Goal: Task Accomplishment & Management: Manage account settings

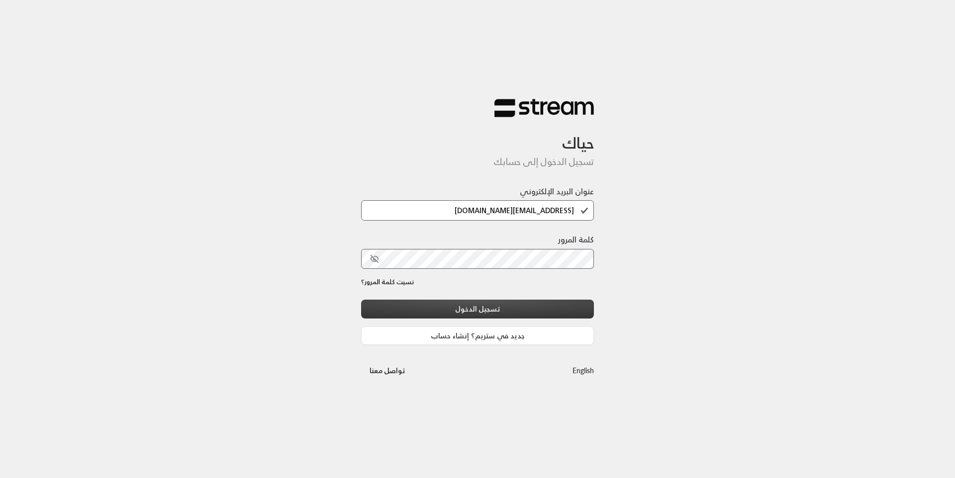
click at [462, 311] on button "تسجيل الدخول" at bounding box center [477, 309] width 233 height 18
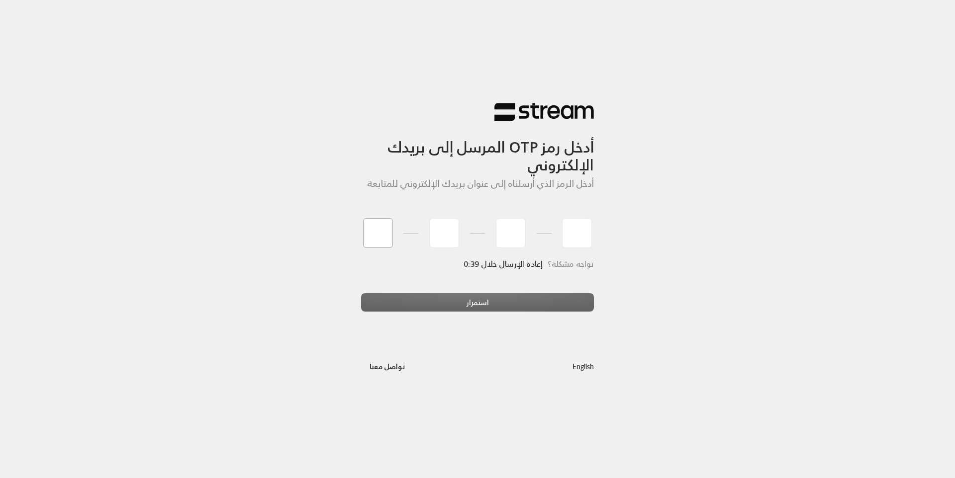
type input "1"
type input "8"
type input "7"
type input "0"
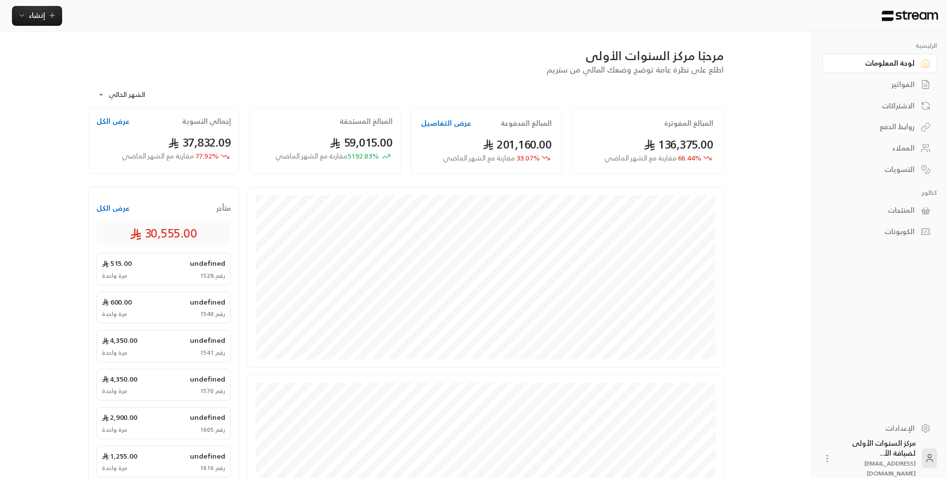
click at [445, 54] on div "مرحبًا مركز السنوات الأولى" at bounding box center [406, 56] width 636 height 16
click at [511, 87] on div "**********" at bounding box center [406, 92] width 636 height 32
click at [858, 82] on div "الفواتير" at bounding box center [875, 85] width 80 height 10
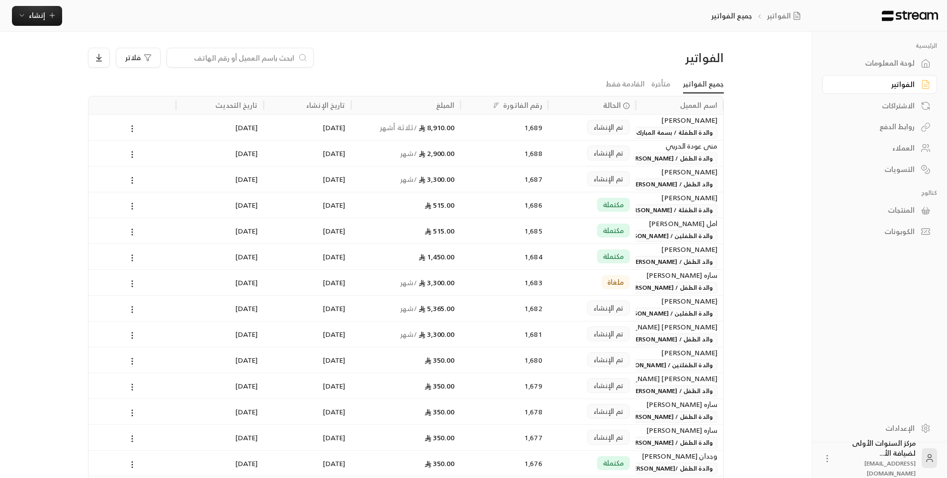
click at [857, 63] on div "لوحة المعلومات" at bounding box center [875, 63] width 80 height 10
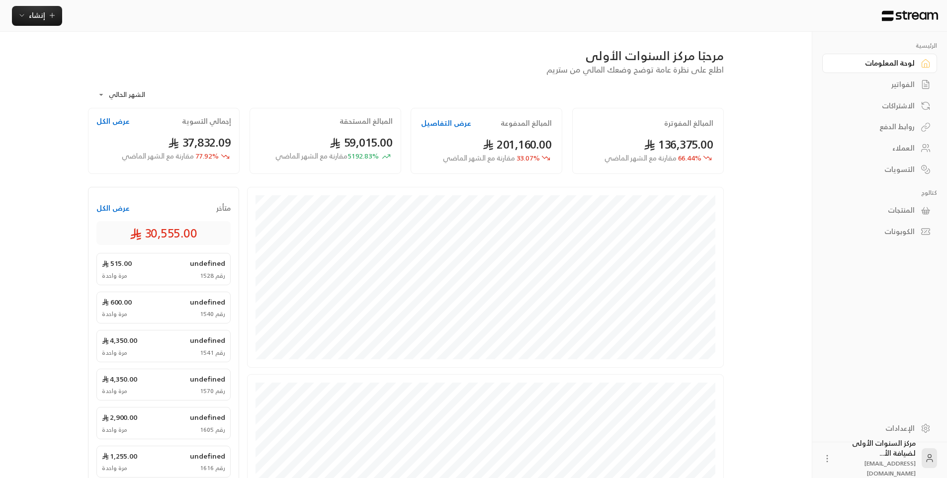
click at [861, 89] on div "الفواتير" at bounding box center [875, 85] width 80 height 10
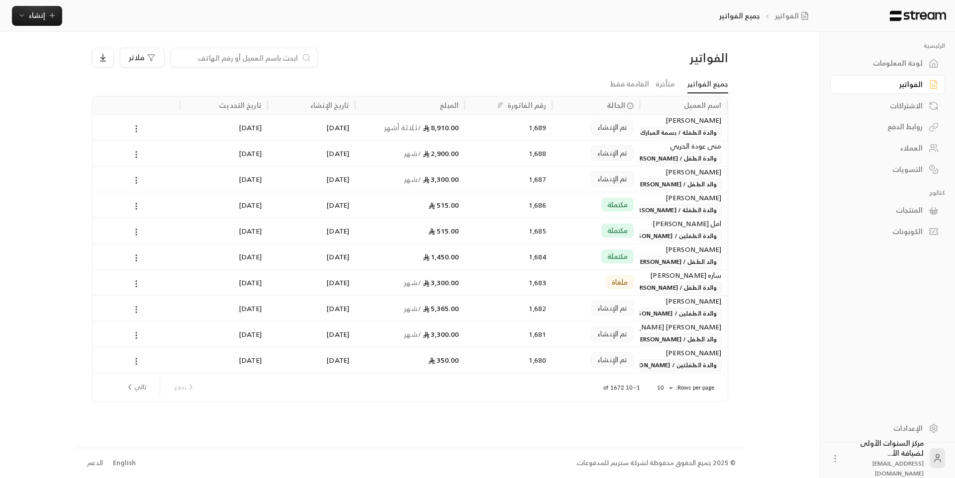
click at [603, 53] on div "الفواتير" at bounding box center [652, 58] width 152 height 16
click at [578, 78] on ul "جميع الفواتير متأخرة القادمة فقط" at bounding box center [410, 84] width 636 height 17
click at [290, 56] on input at bounding box center [237, 57] width 121 height 11
click at [653, 159] on span "والدة الطفل / [PERSON_NAME]" at bounding box center [673, 159] width 95 height 12
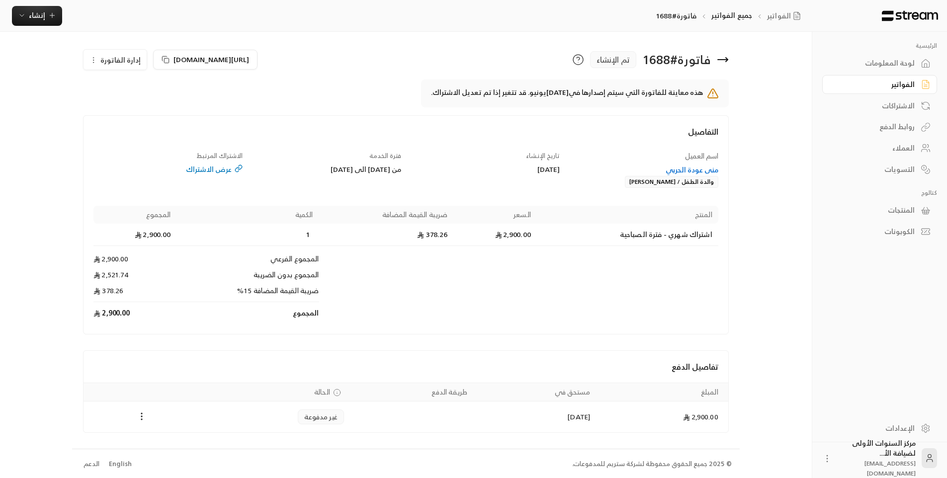
scroll to position [1, 0]
click at [680, 172] on div "منى عودة الحربي" at bounding box center [643, 169] width 149 height 10
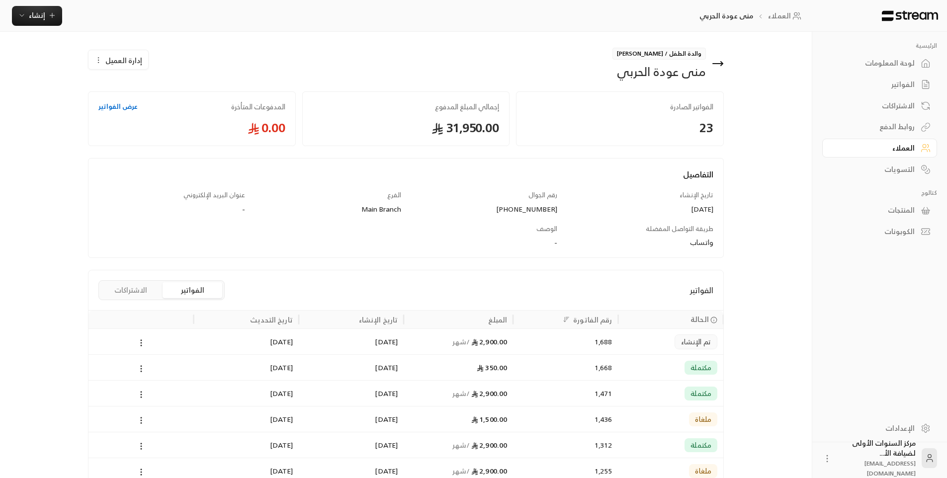
click at [724, 66] on div "والدة الطفل / [PERSON_NAME] منى عودة الحربي" at bounding box center [567, 64] width 323 height 32
click at [718, 60] on icon at bounding box center [718, 64] width 12 height 12
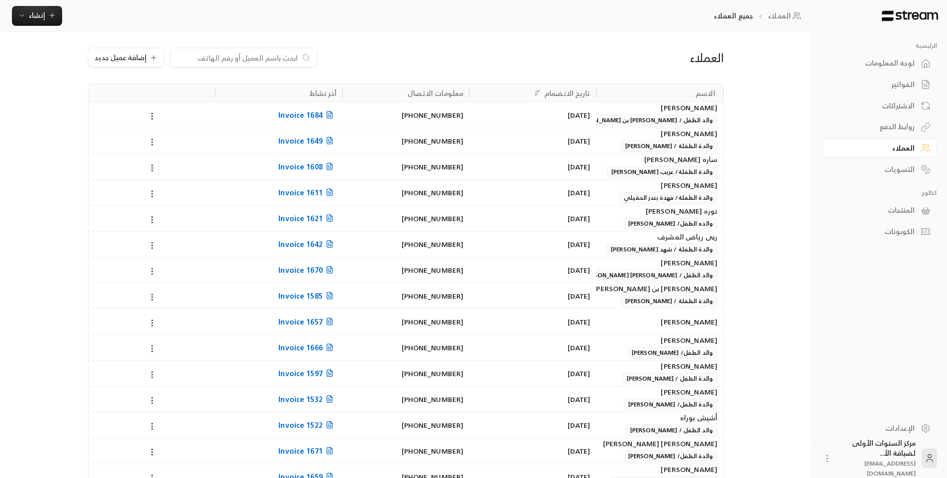
click at [896, 76] on link "الفواتير" at bounding box center [880, 84] width 115 height 19
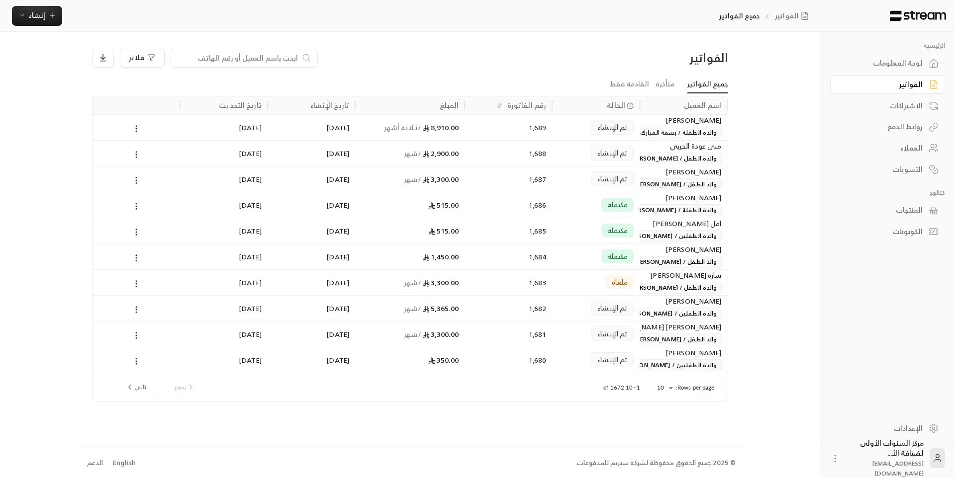
click at [296, 59] on input at bounding box center [237, 57] width 121 height 11
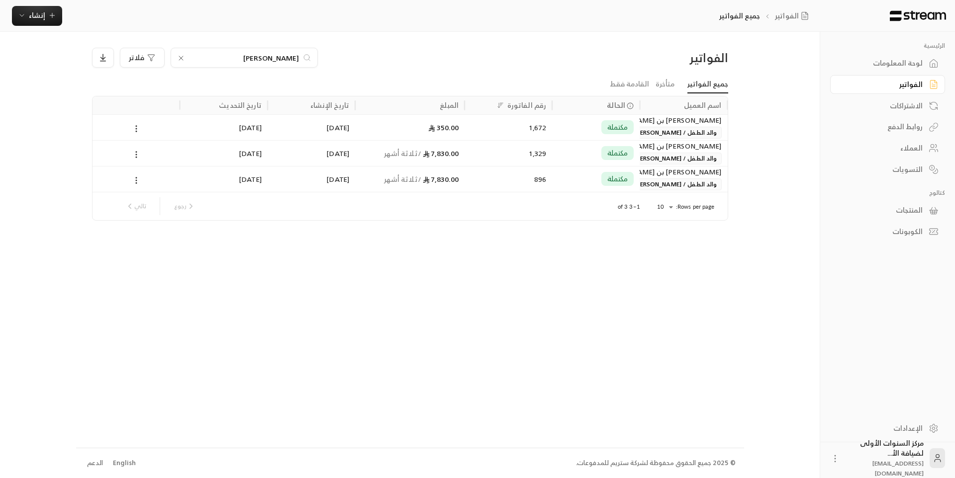
click at [297, 56] on input "[PERSON_NAME]" at bounding box center [244, 57] width 110 height 11
type input "[PERSON_NAME]"
click at [54, 23] on button "إنشاء" at bounding box center [37, 16] width 50 height 20
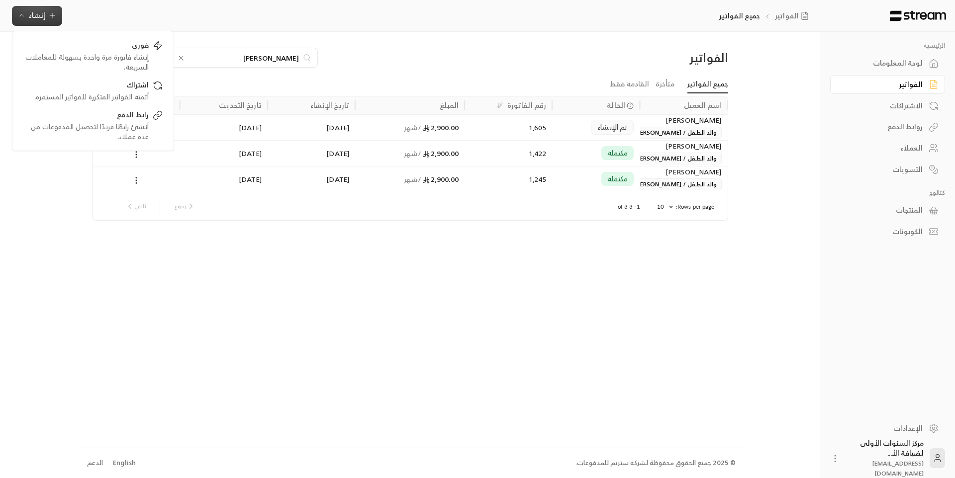
click at [248, 81] on ul "جميع الفواتير متأخرة القادمة فقط" at bounding box center [410, 84] width 636 height 17
click at [435, 132] on div "2,900.00 / شهر" at bounding box center [409, 127] width 97 height 25
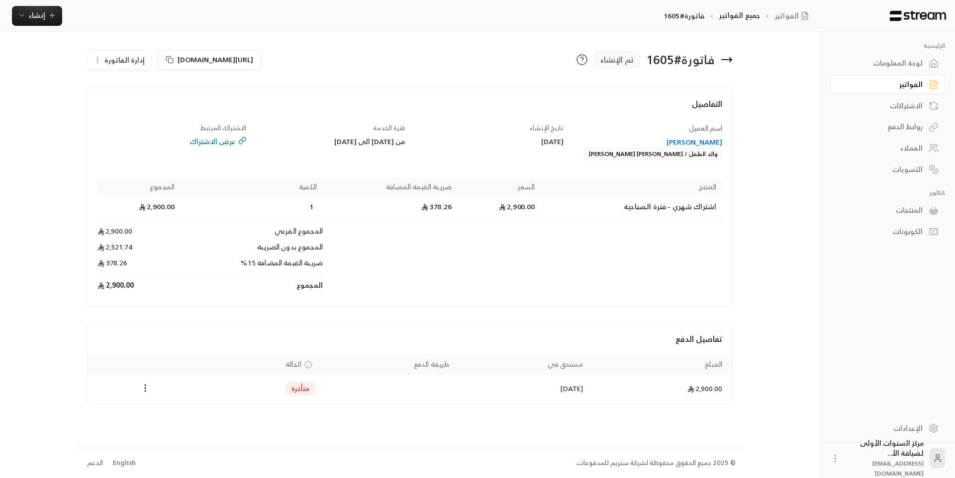
click at [731, 59] on icon at bounding box center [731, 60] width 2 height 4
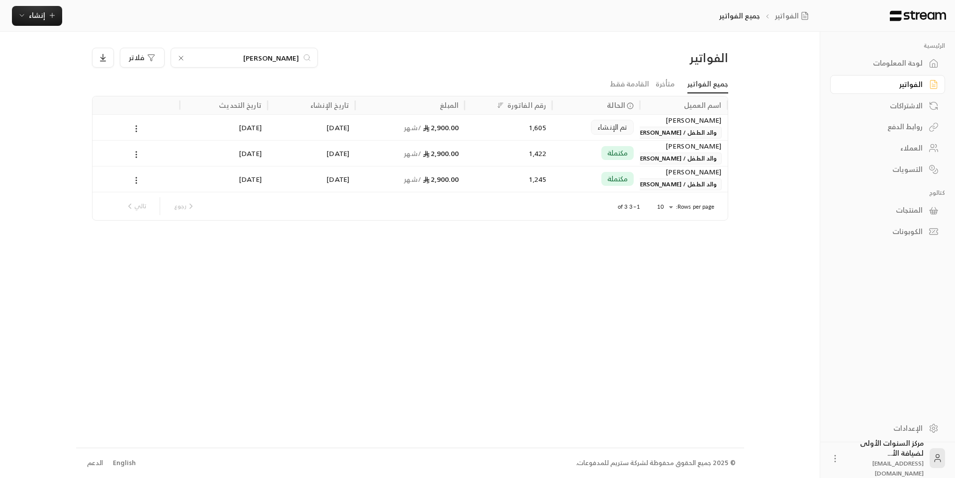
click at [288, 56] on input "[PERSON_NAME]" at bounding box center [244, 57] width 110 height 11
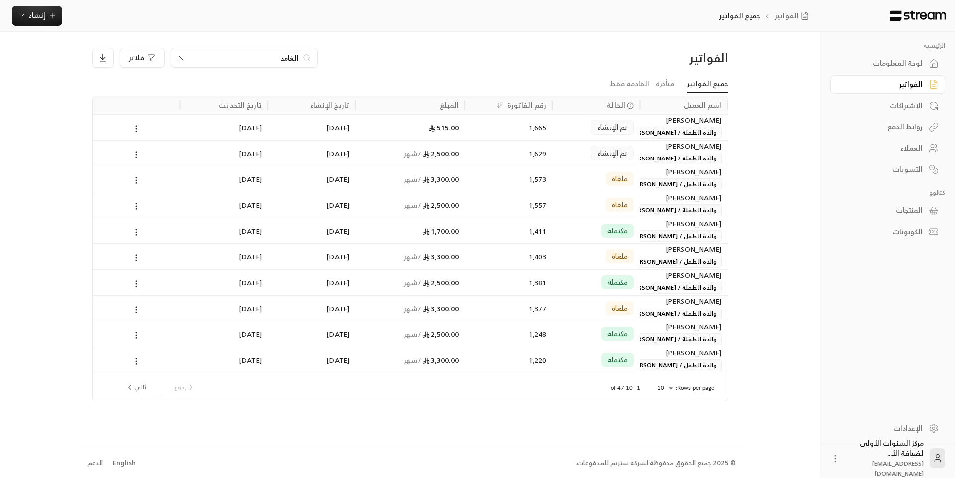
click at [290, 54] on input "الغامد" at bounding box center [244, 57] width 110 height 11
click at [284, 58] on input "القري" at bounding box center [244, 57] width 110 height 11
click at [295, 57] on input "السيد" at bounding box center [244, 57] width 110 height 11
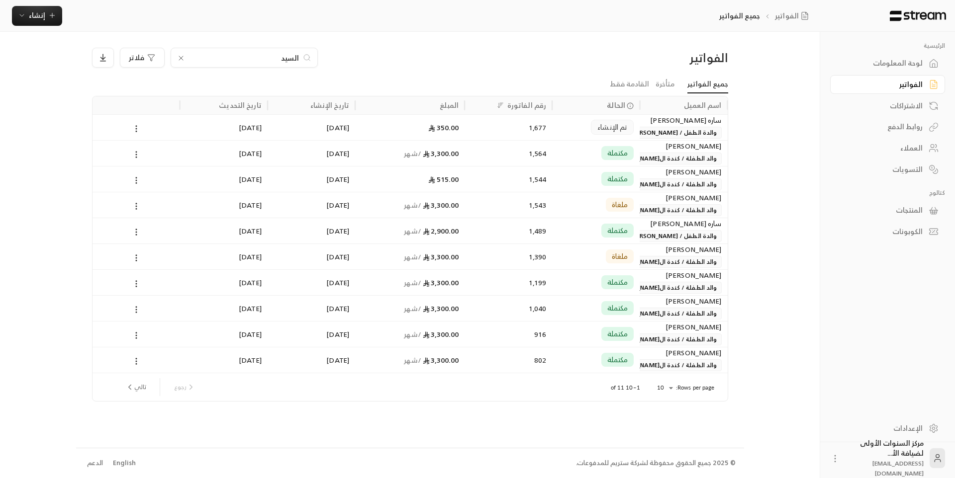
click at [295, 57] on input "السيد" at bounding box center [244, 57] width 110 height 11
click at [289, 56] on input "يحي" at bounding box center [244, 57] width 110 height 11
click at [287, 57] on input "[PERSON_NAME]" at bounding box center [244, 57] width 110 height 11
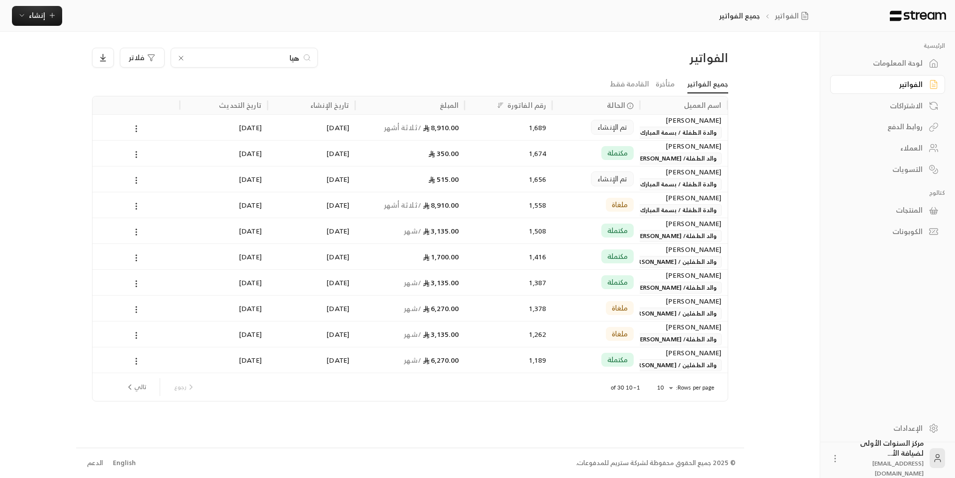
click at [290, 56] on input "هيا" at bounding box center [244, 57] width 110 height 11
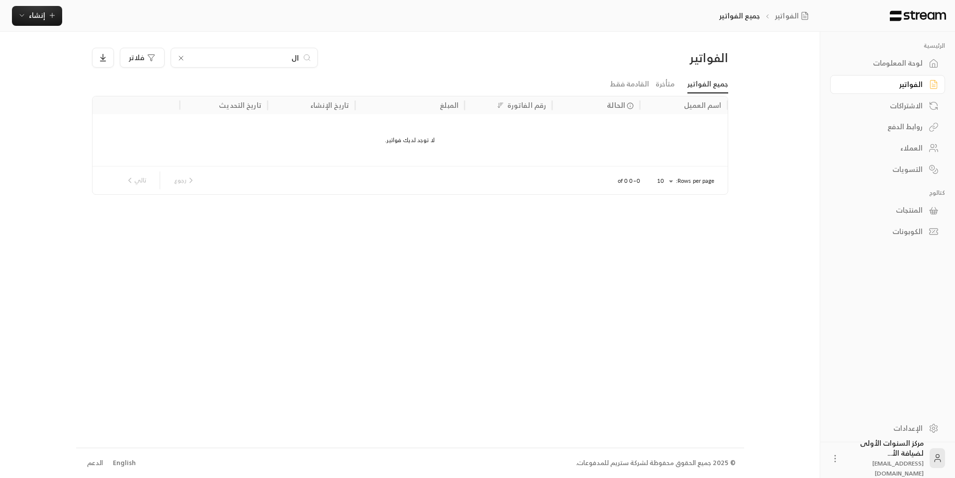
type input "ا"
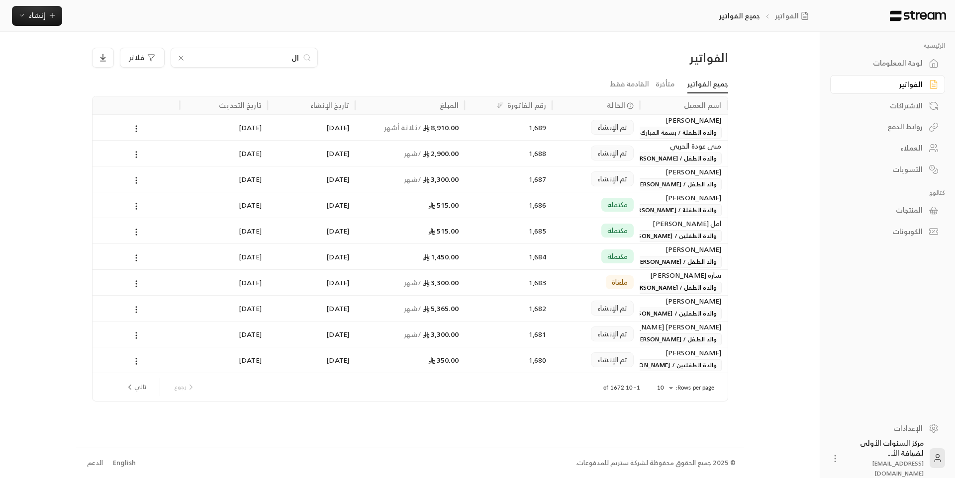
type input "ا"
click at [289, 56] on input "سالم" at bounding box center [244, 57] width 110 height 11
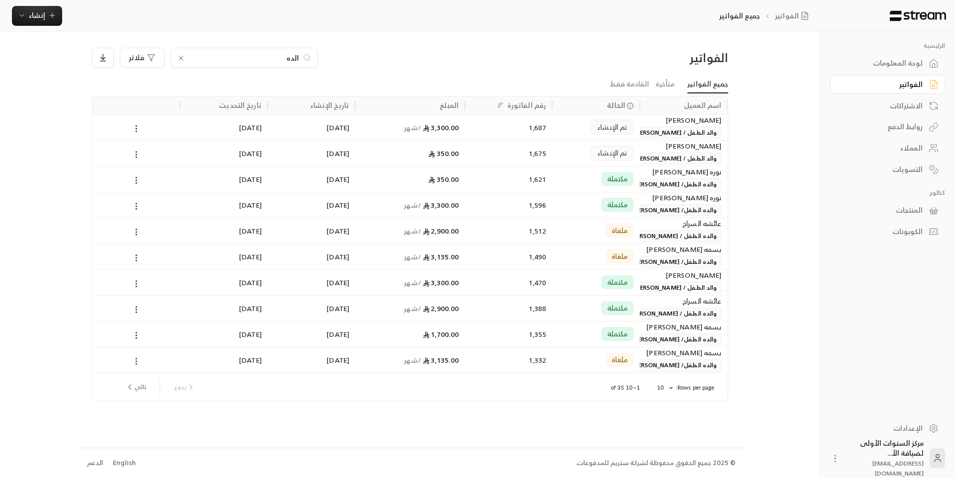
click at [294, 53] on input "الده" at bounding box center [244, 57] width 110 height 11
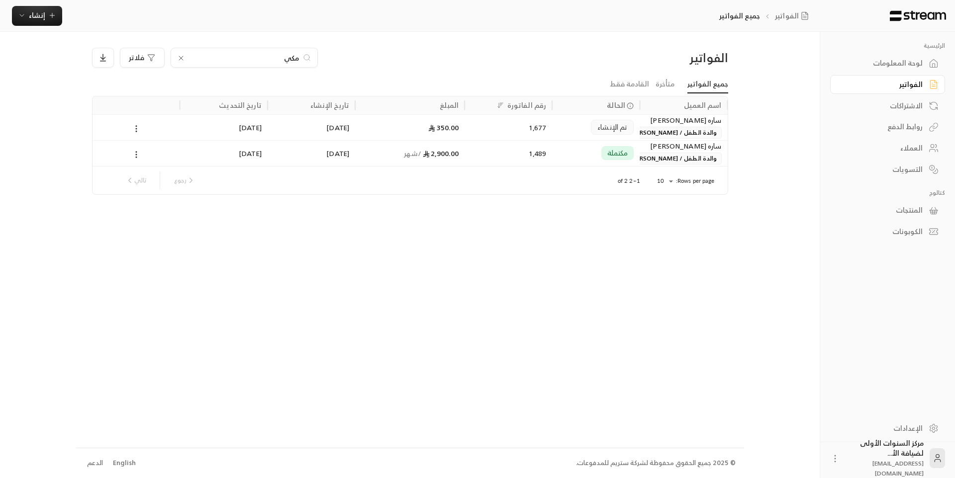
click at [288, 58] on input "مكي" at bounding box center [244, 57] width 110 height 11
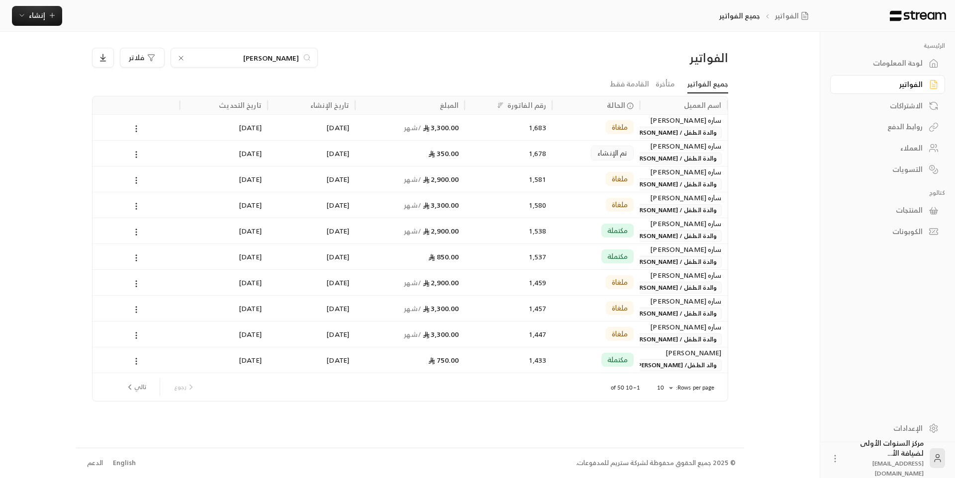
click at [293, 55] on input "[PERSON_NAME]" at bounding box center [244, 57] width 110 height 11
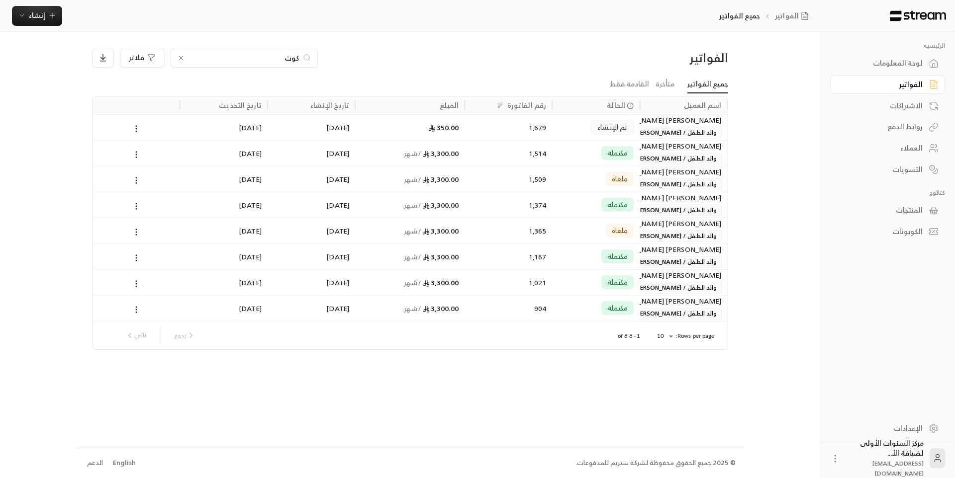
type input "كوث"
click at [182, 54] on icon at bounding box center [181, 58] width 8 height 8
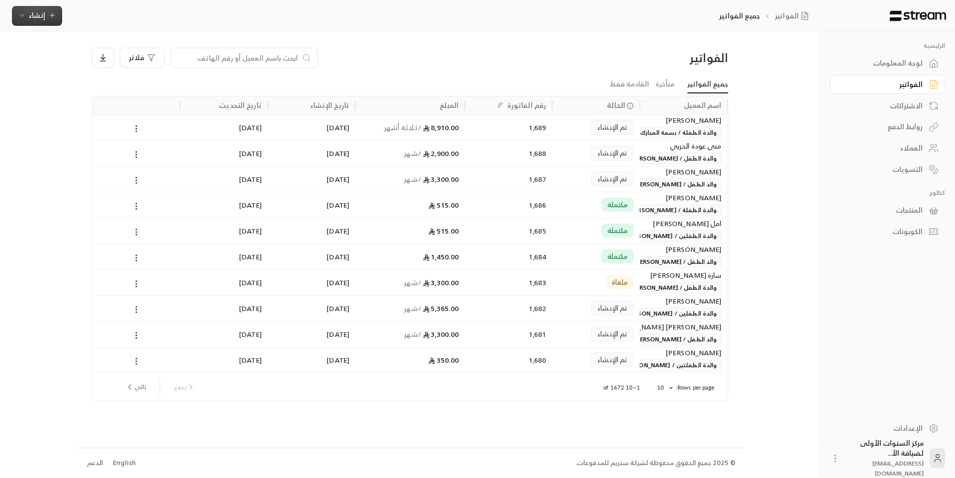
click at [33, 16] on span "إنشاء" at bounding box center [37, 15] width 16 height 12
click at [146, 50] on div "فوري" at bounding box center [85, 46] width 125 height 12
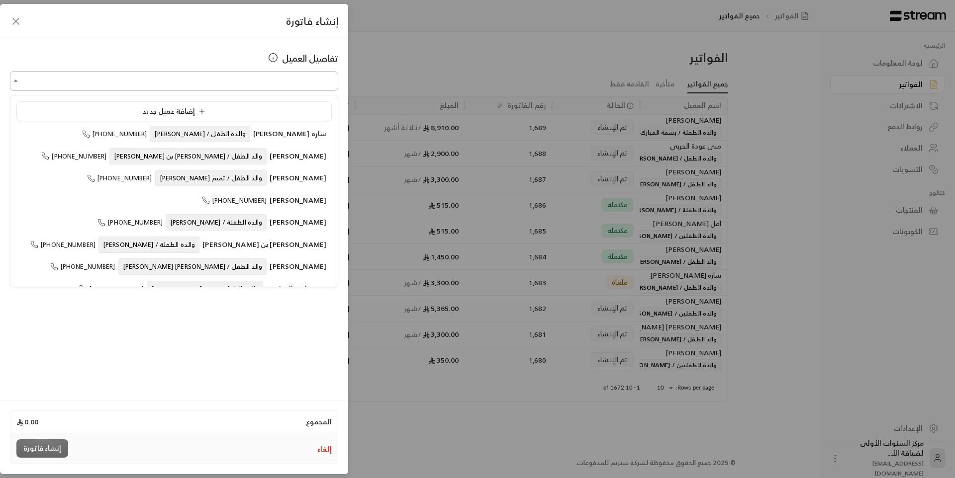
click at [301, 82] on input "اختر العميل" at bounding box center [174, 81] width 328 height 17
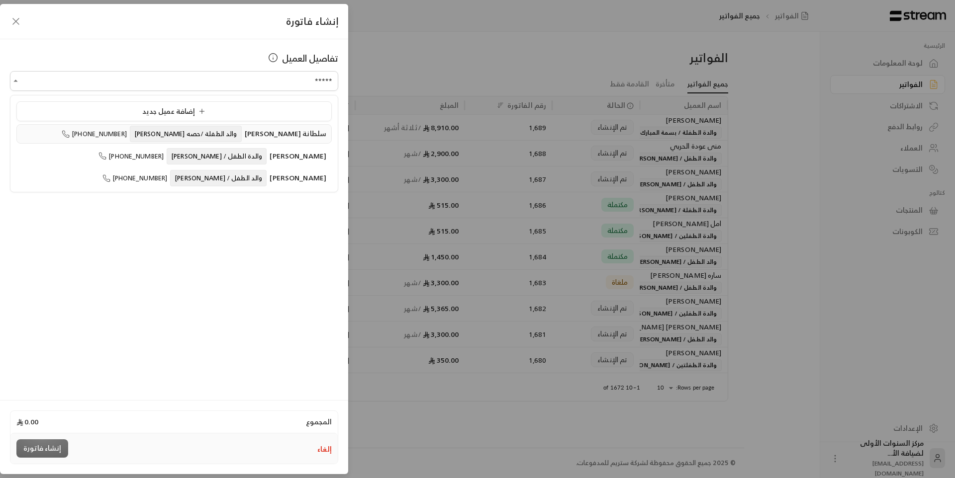
click at [213, 138] on span "والد الطفلة /حصه [PERSON_NAME]" at bounding box center [186, 134] width 112 height 16
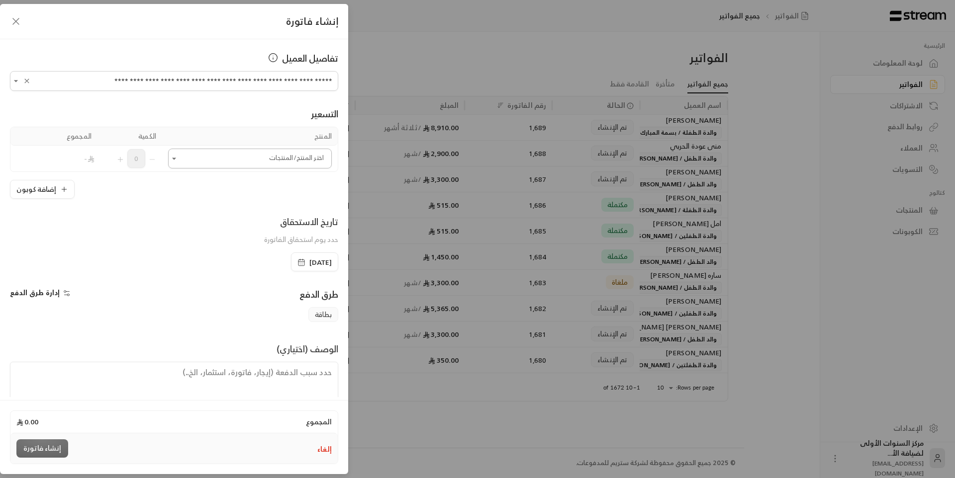
type input "**********"
click at [292, 159] on input "اختر العميل" at bounding box center [250, 158] width 164 height 17
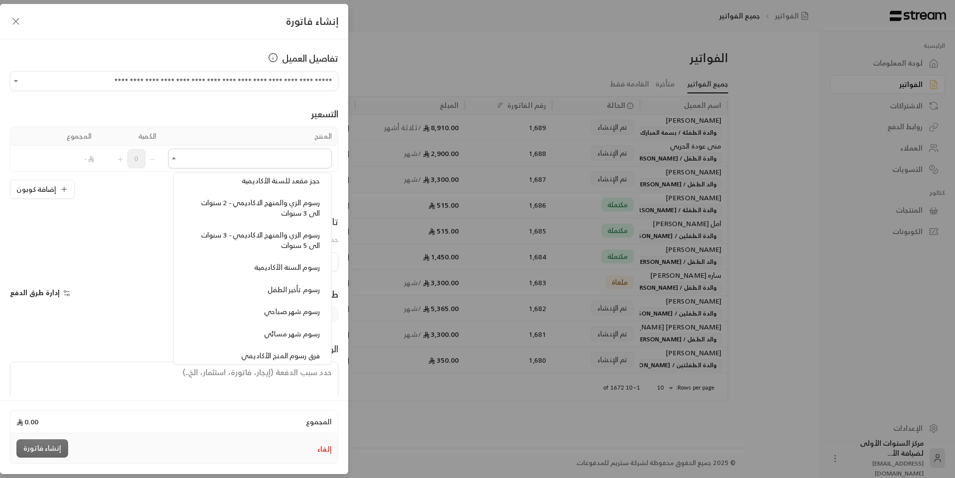
scroll to position [796, 0]
click at [282, 269] on span "رسوم الزي والمنهج الاكاديمي - 3 سنوات الى 5 سنوات" at bounding box center [260, 264] width 119 height 23
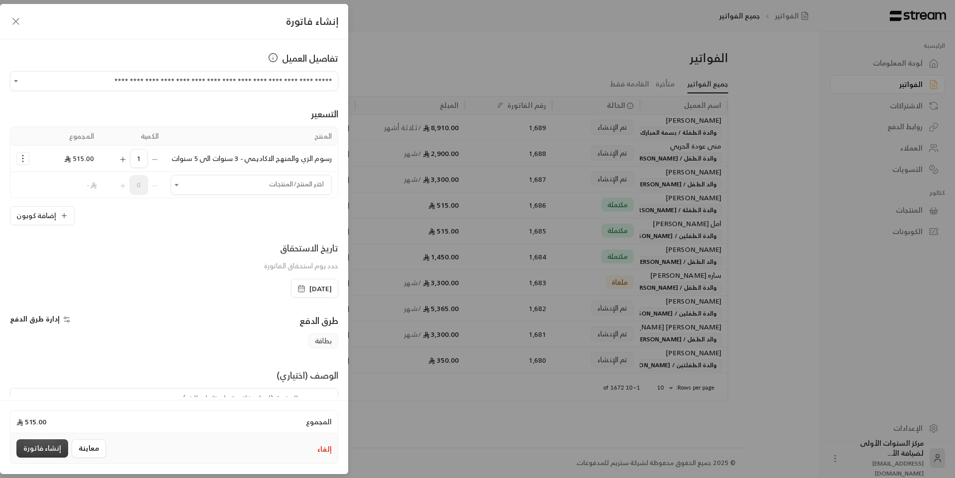
click at [44, 449] on button "إنشاء فاتورة" at bounding box center [42, 449] width 52 height 18
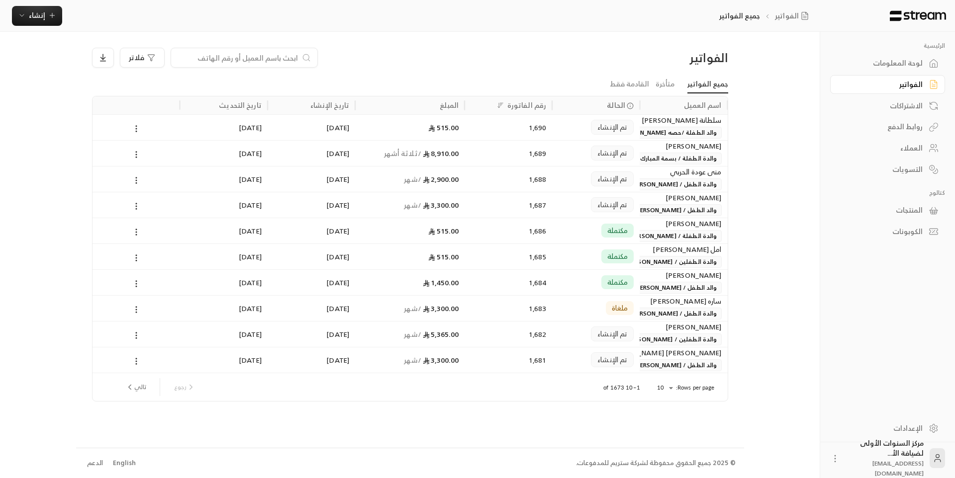
click at [257, 59] on input at bounding box center [237, 57] width 121 height 11
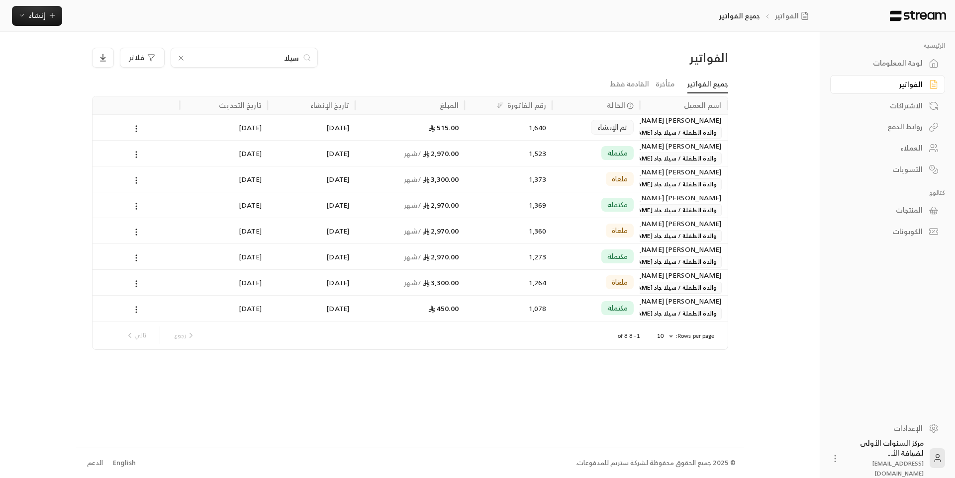
click at [291, 54] on input "سيلا" at bounding box center [244, 57] width 110 height 11
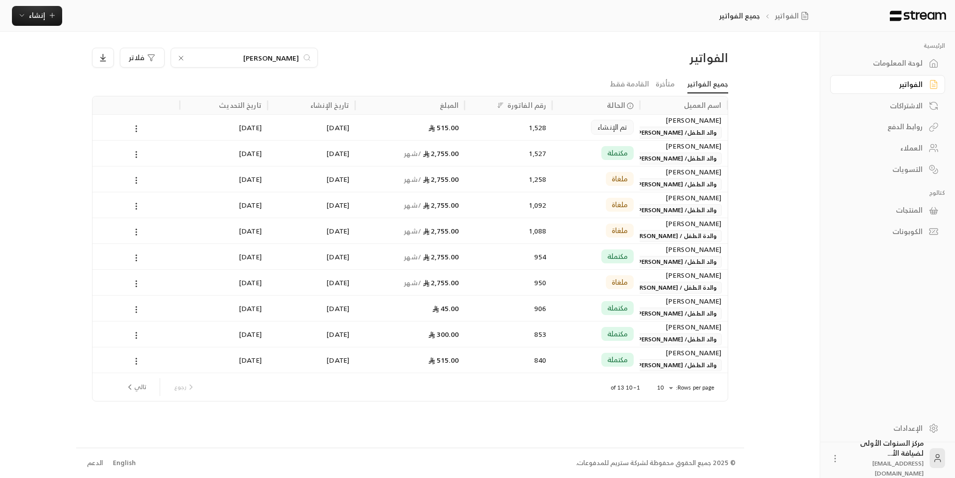
click at [287, 57] on input "[PERSON_NAME]" at bounding box center [244, 57] width 110 height 11
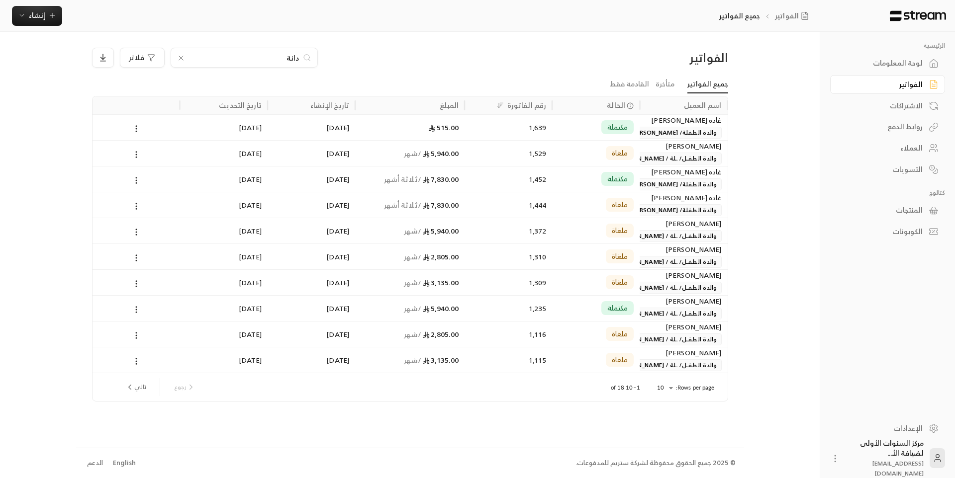
click at [294, 53] on input "دانة" at bounding box center [244, 57] width 110 height 11
click at [292, 55] on input "سكل" at bounding box center [244, 57] width 110 height 11
click at [528, 61] on div "انال فلاتر" at bounding box center [329, 58] width 474 height 20
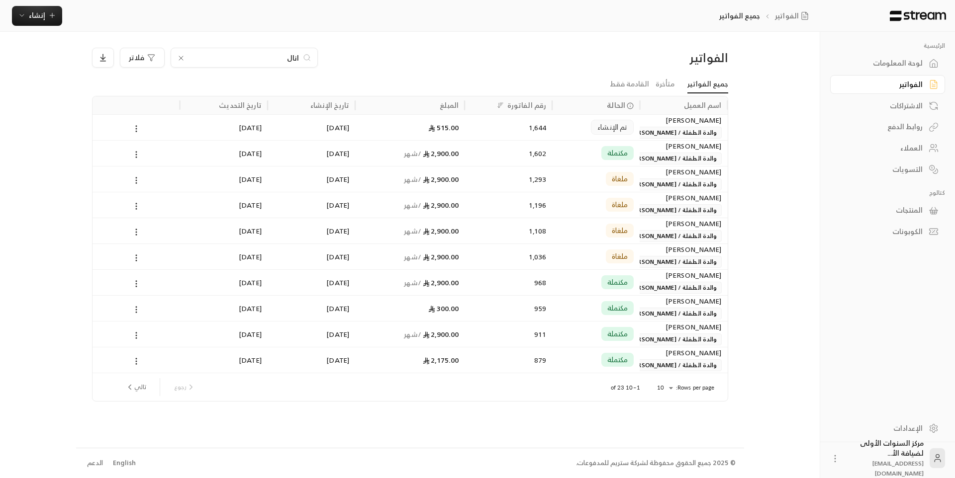
click at [289, 57] on input "انال" at bounding box center [244, 57] width 110 height 11
click at [290, 57] on input "دلع" at bounding box center [244, 57] width 110 height 11
click at [288, 53] on input "[GEOGRAPHIC_DATA]" at bounding box center [244, 57] width 110 height 11
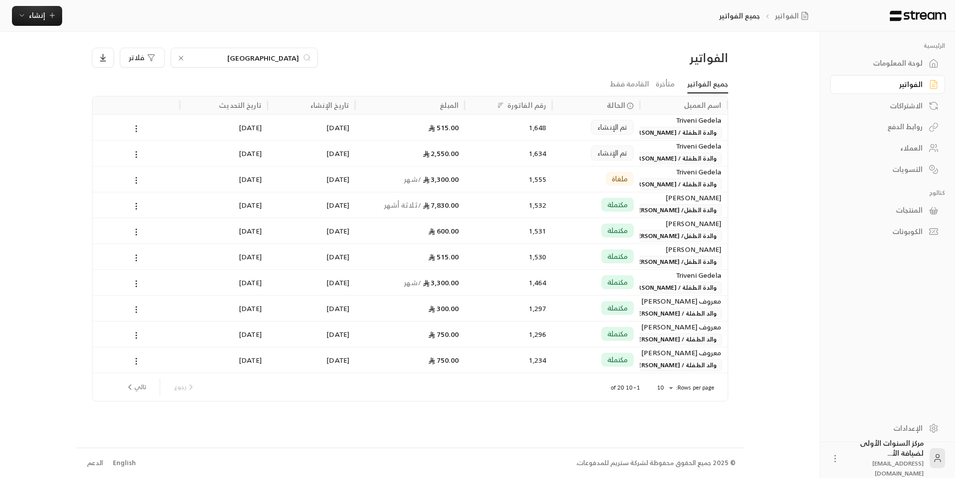
click at [288, 53] on input "[GEOGRAPHIC_DATA]" at bounding box center [244, 57] width 110 height 11
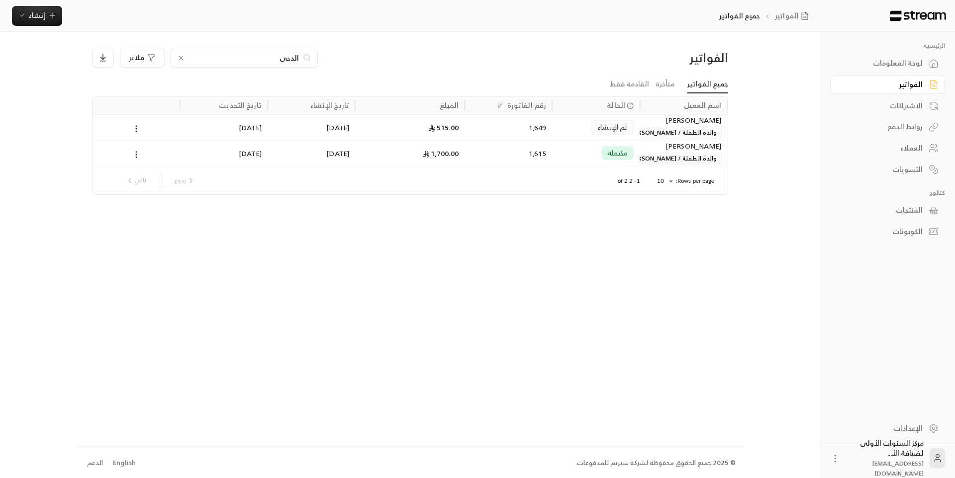
click at [289, 58] on input "الدحي" at bounding box center [244, 57] width 110 height 11
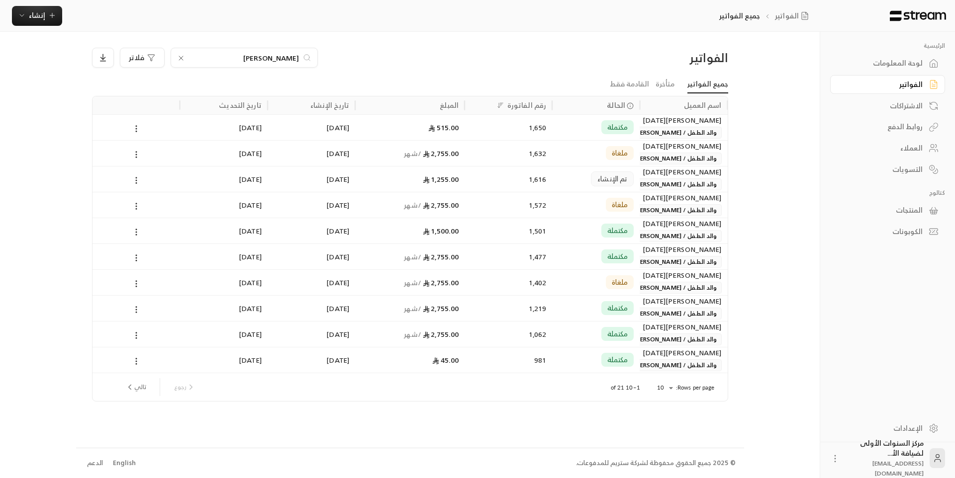
click at [294, 54] on input "[PERSON_NAME]" at bounding box center [244, 57] width 110 height 11
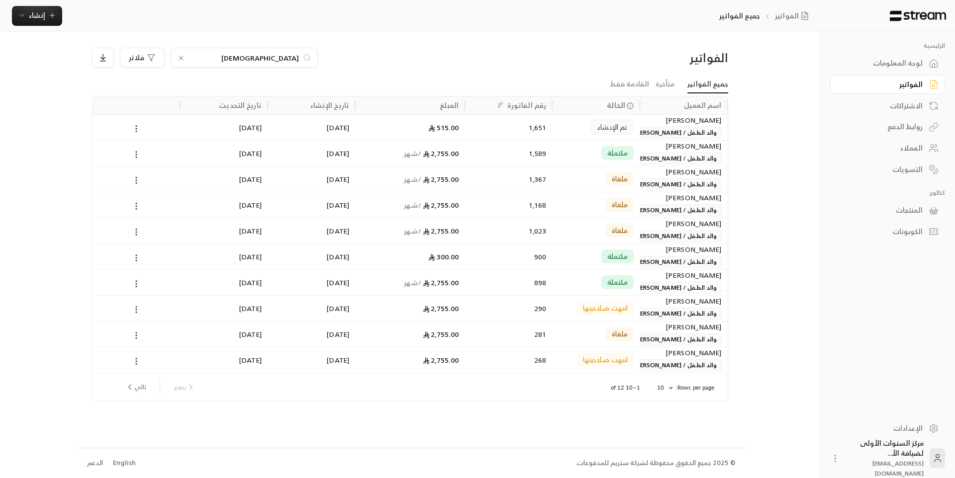
click at [295, 56] on input "[DEMOGRAPHIC_DATA]" at bounding box center [244, 57] width 110 height 11
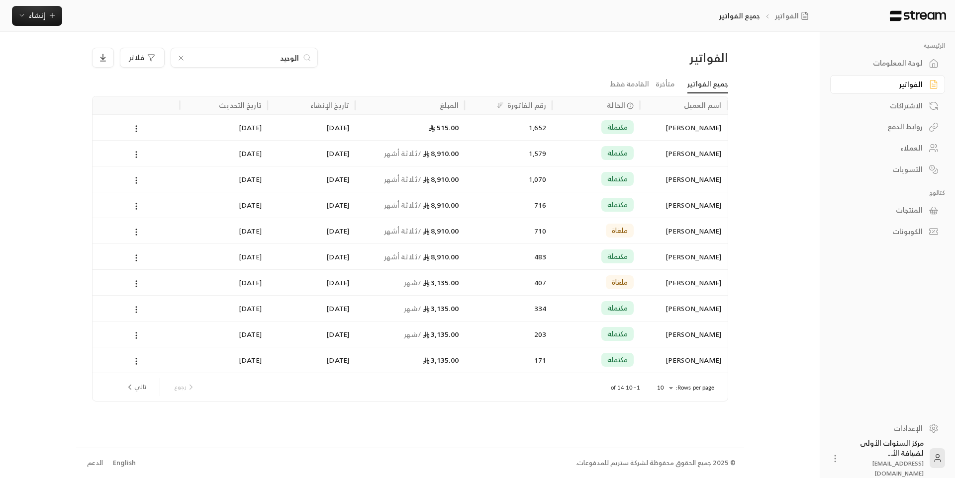
type input "الوحيد"
click at [528, 148] on div "1,579" at bounding box center [508, 153] width 76 height 25
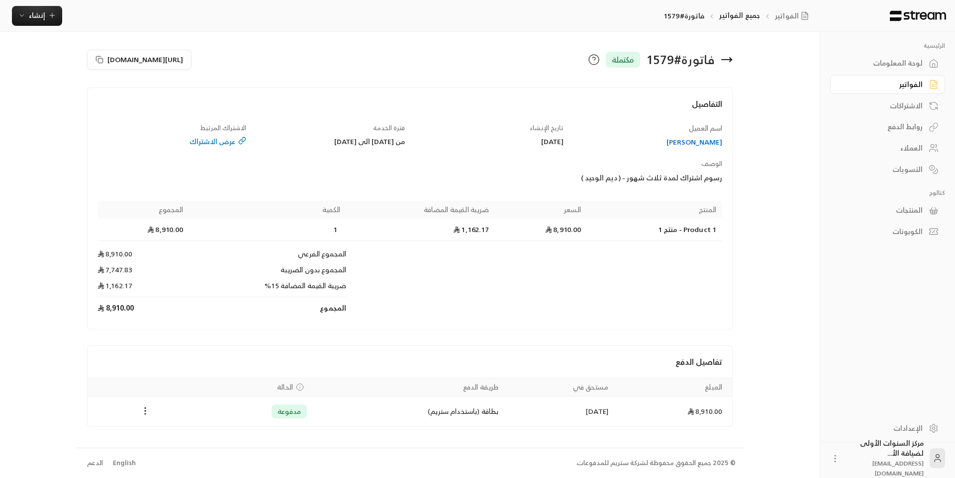
click at [727, 62] on icon at bounding box center [727, 60] width 12 height 12
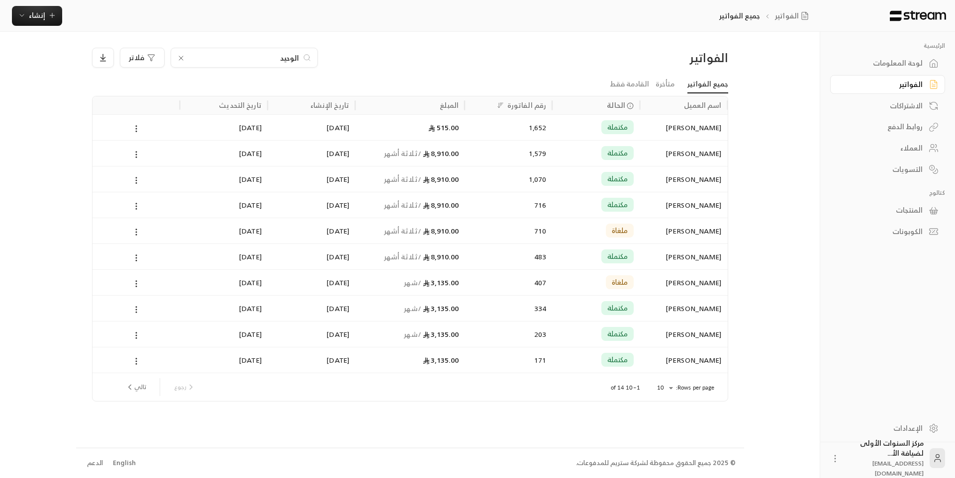
click at [288, 60] on input "الوحيد" at bounding box center [244, 57] width 110 height 11
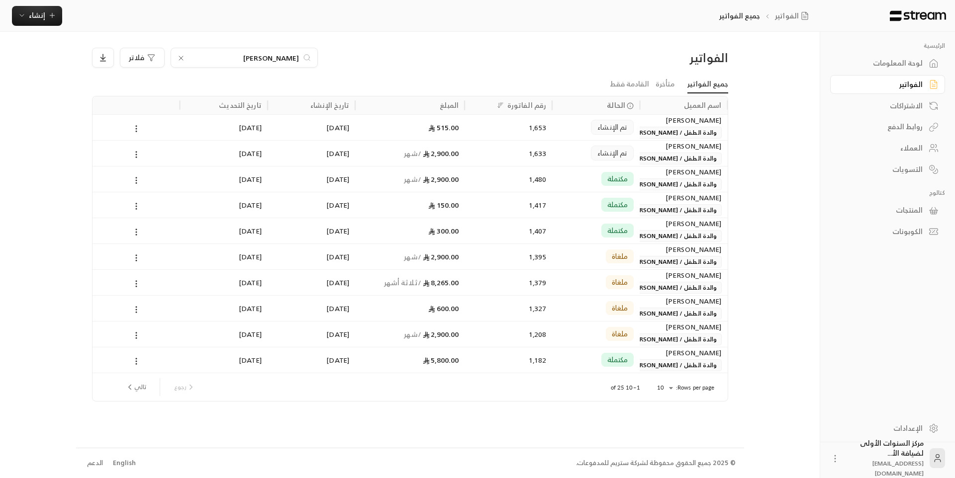
type input "[PERSON_NAME]"
click at [471, 157] on div "1,633" at bounding box center [508, 153] width 76 height 25
